Goal: Find specific page/section: Find specific page/section

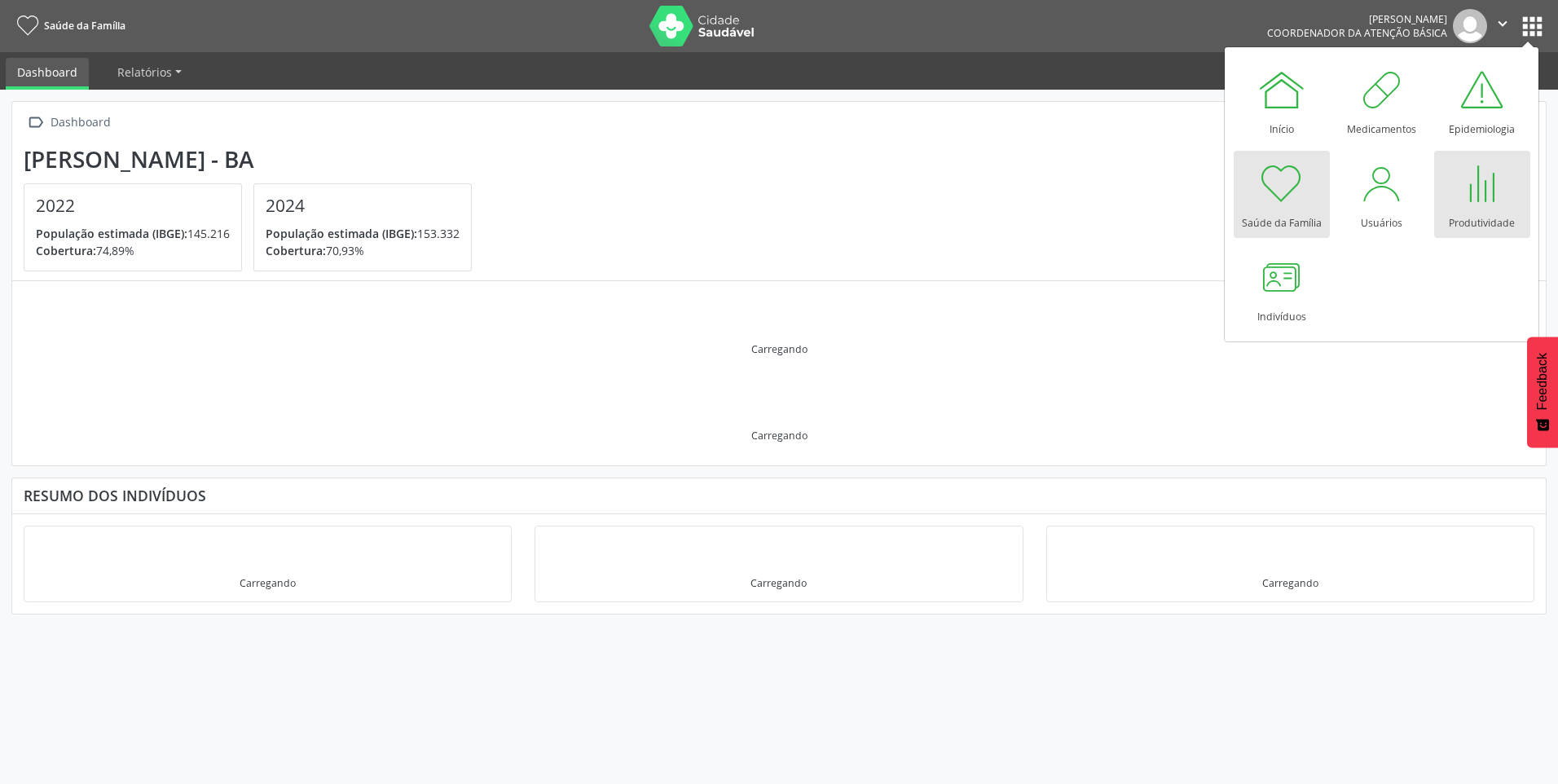
click at [1485, 196] on div at bounding box center [1482, 183] width 48 height 48
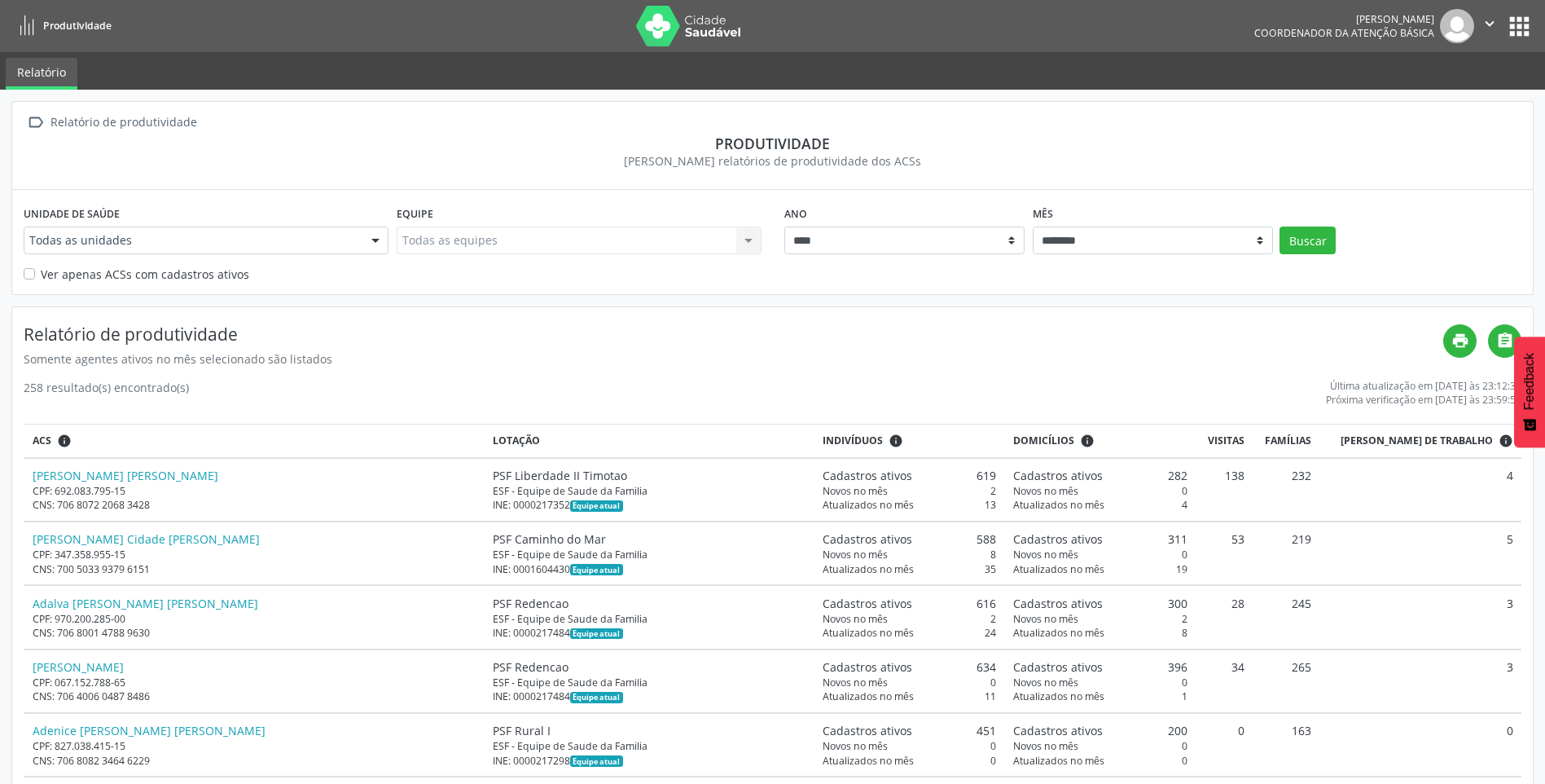
click at [375, 245] on div at bounding box center [375, 241] width 24 height 28
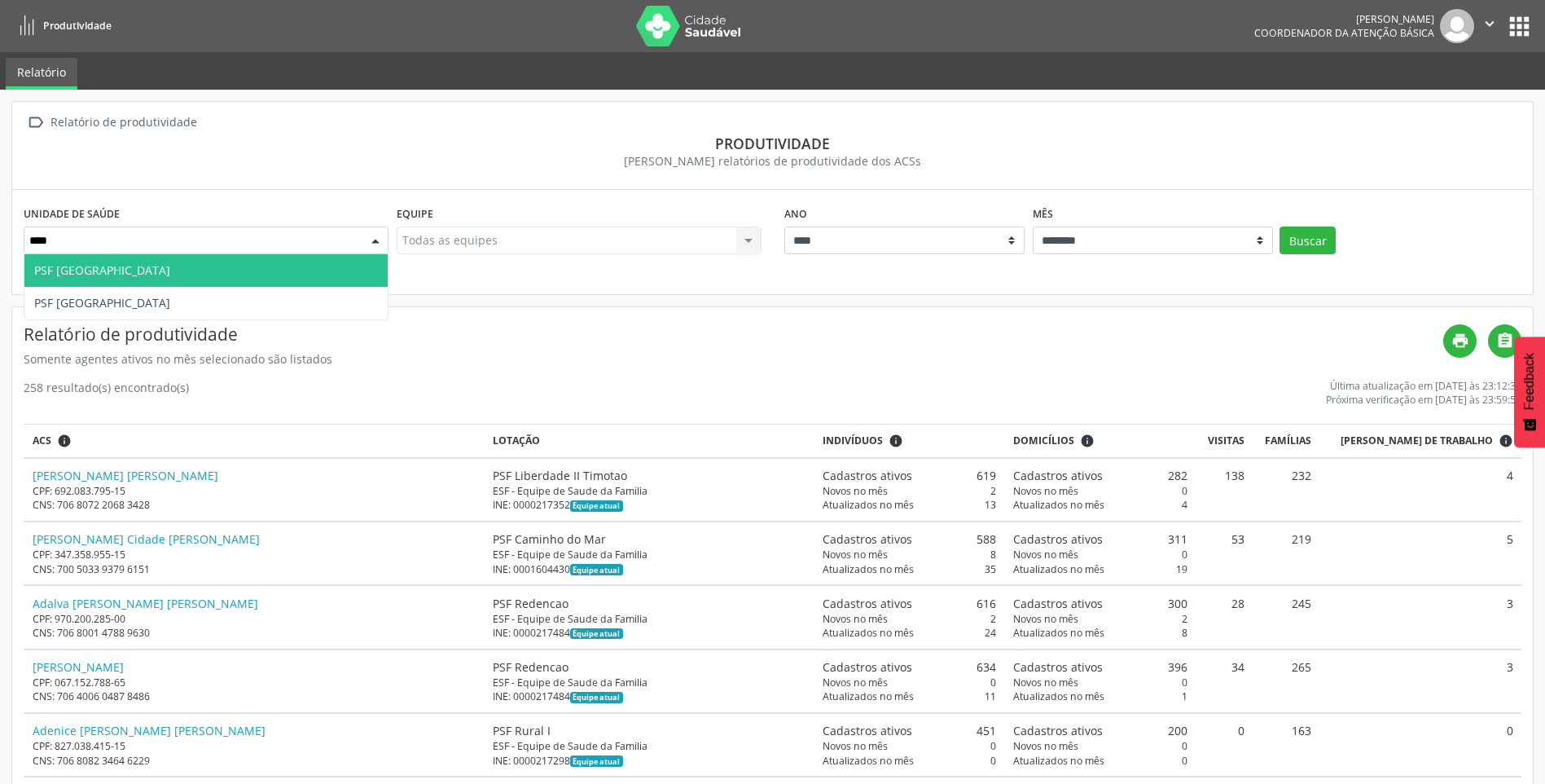
type input "*****"
click at [174, 279] on span "PSF Jerusalem" at bounding box center [205, 271] width 363 height 33
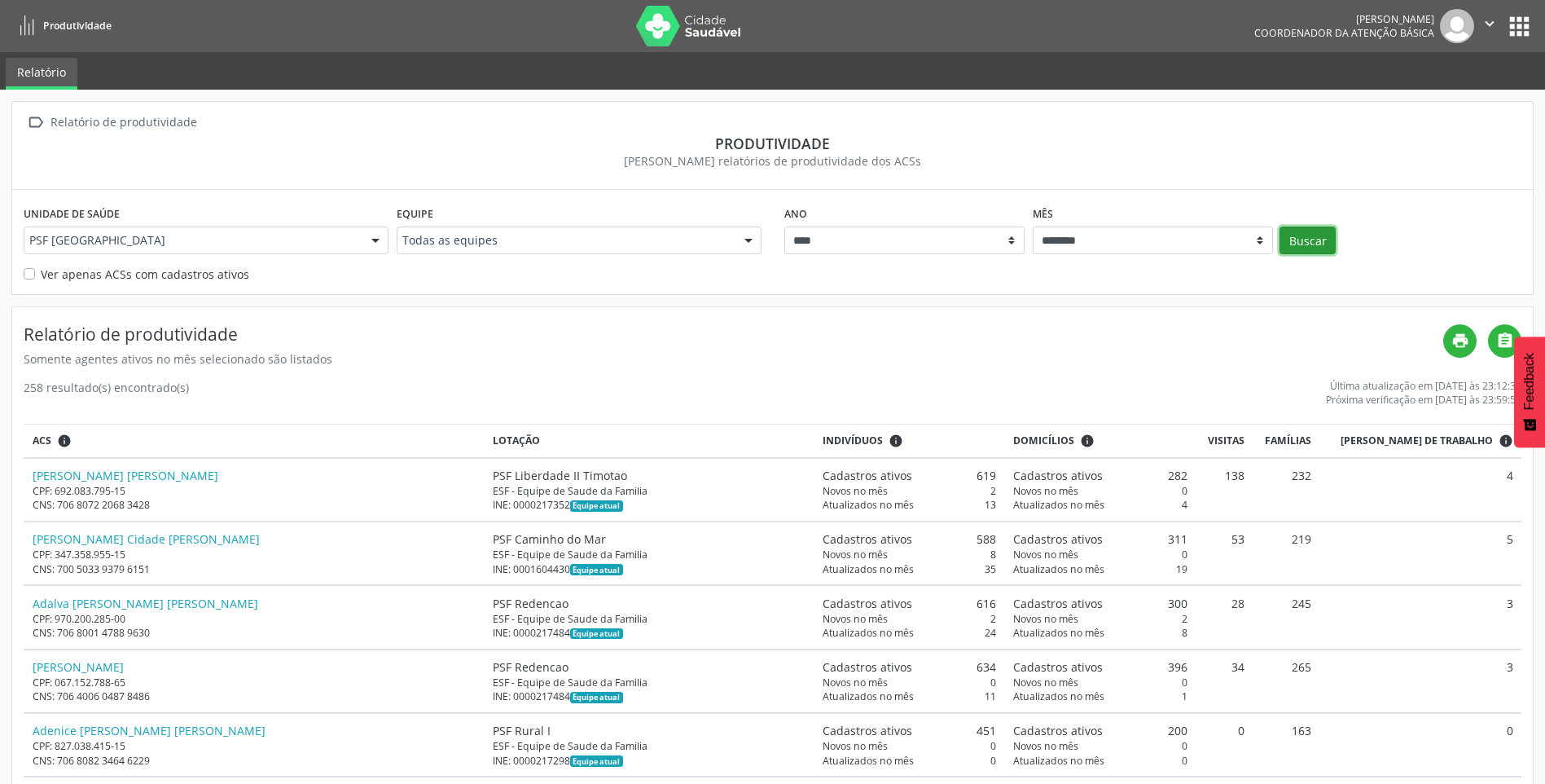
click at [1301, 245] on button "Buscar" at bounding box center [1308, 240] width 56 height 28
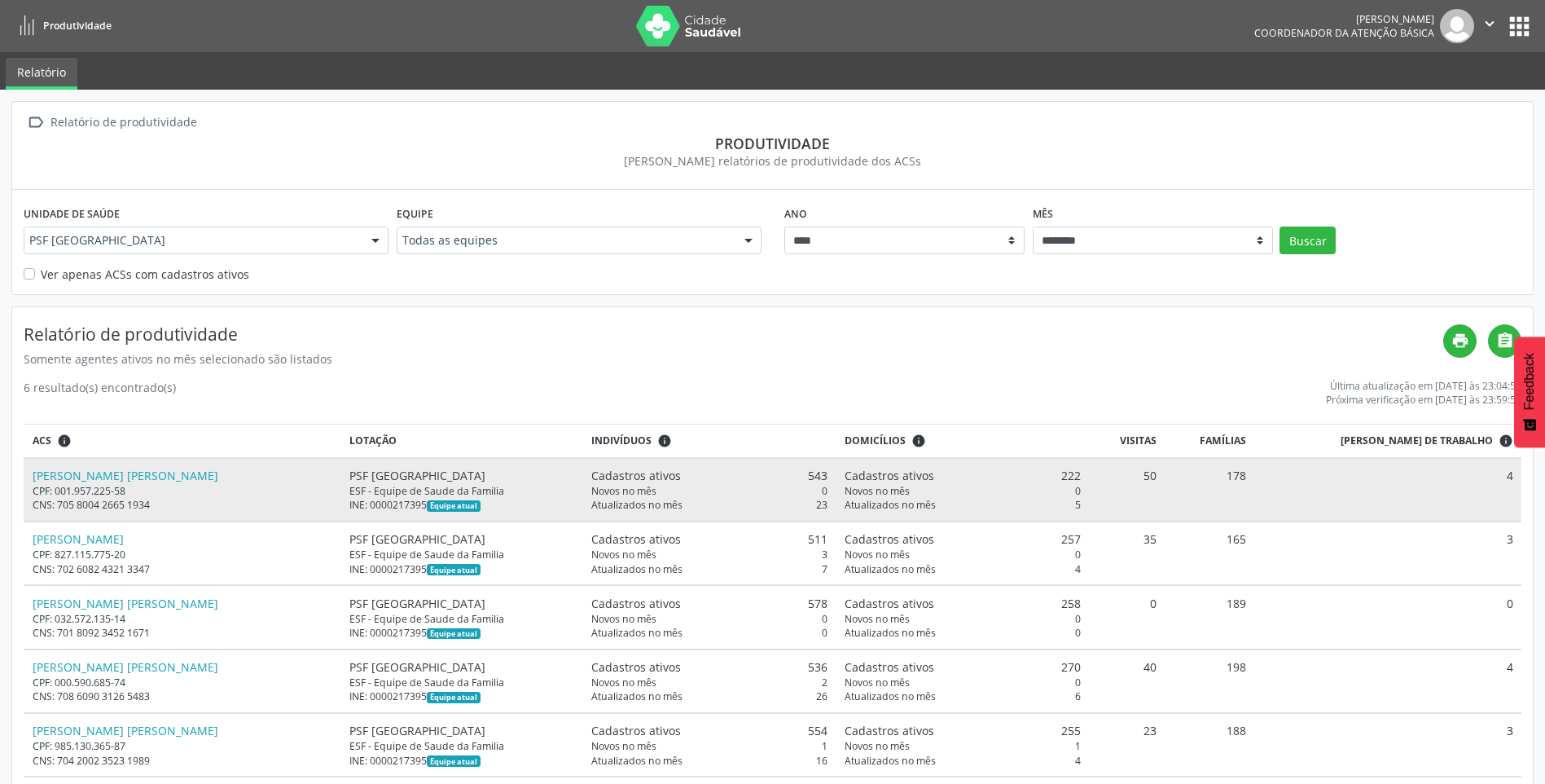
scroll to position [91, 0]
